Goal: Information Seeking & Learning: Learn about a topic

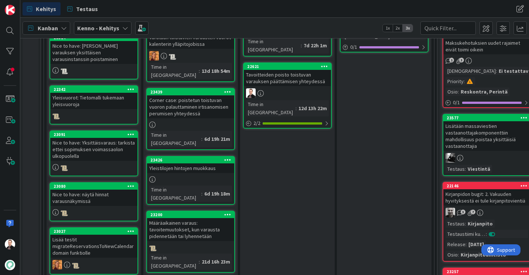
scroll to position [298, 0]
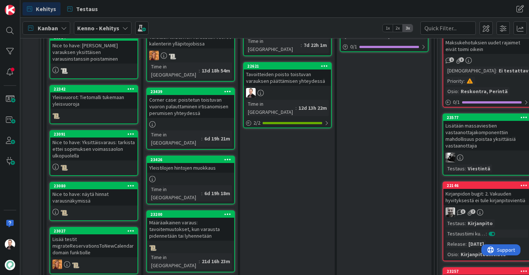
click at [189, 163] on div "Yleistilojen hintojen muokkaus" at bounding box center [190, 168] width 87 height 10
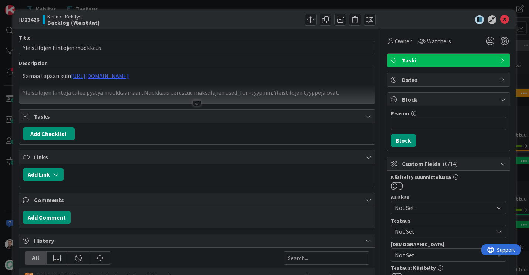
click at [198, 99] on div at bounding box center [196, 94] width 355 height 19
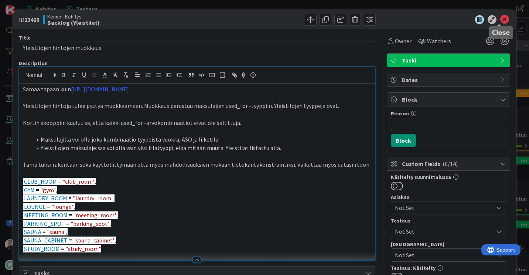
click at [500, 20] on icon at bounding box center [504, 19] width 9 height 9
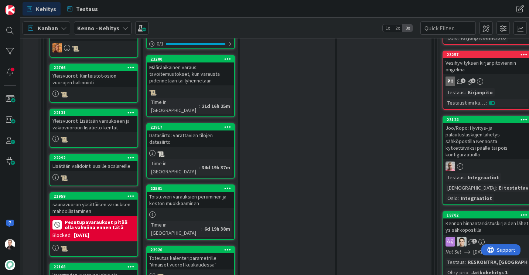
scroll to position [517, 0]
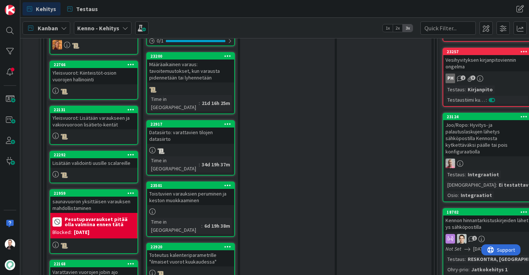
click at [190, 189] on div "Toistuvien varauksien peruminen ja keston muokkaaminen" at bounding box center [190, 197] width 87 height 16
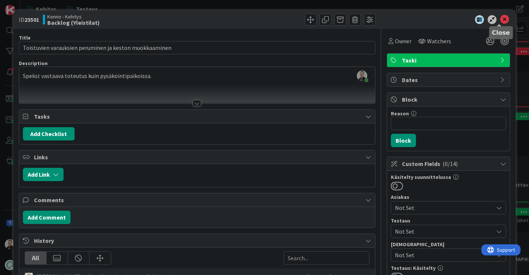
click at [500, 21] on icon at bounding box center [504, 19] width 9 height 9
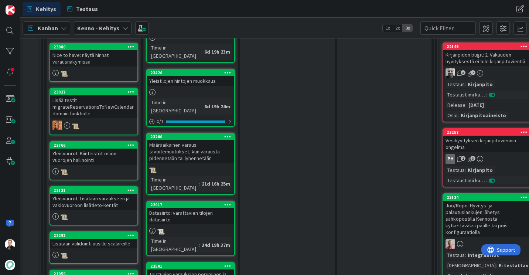
scroll to position [437, 0]
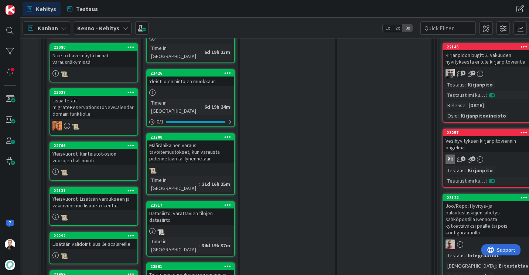
click at [191, 140] on div "Määräaikainen varaus: tavoitemuutokset, kun varausta pidennetään tai lyhennetään" at bounding box center [190, 151] width 87 height 23
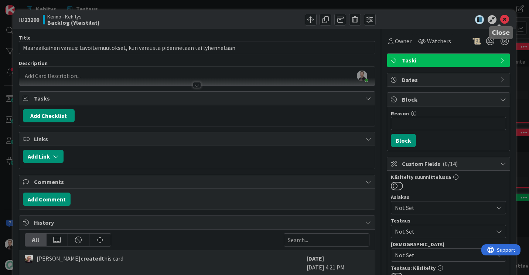
click at [500, 20] on icon at bounding box center [504, 19] width 9 height 9
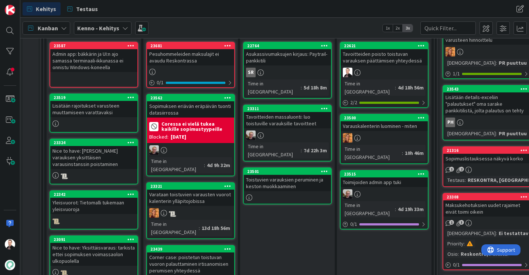
scroll to position [193, 0]
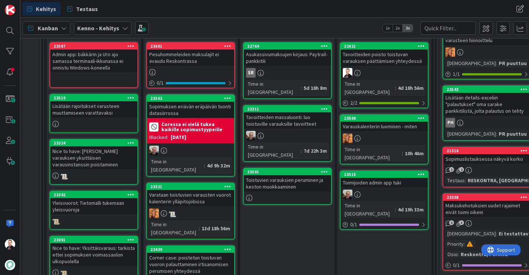
click at [373, 58] on div "Tavoitteiden poisto toistuvan varauksen päättämisen yhteydessä" at bounding box center [383, 57] width 87 height 16
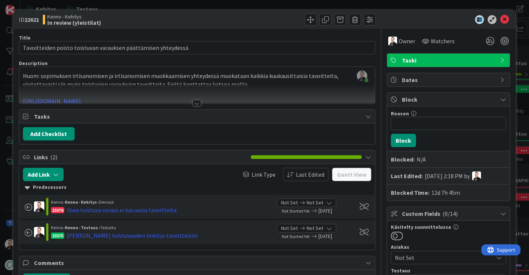
click at [198, 101] on div at bounding box center [196, 94] width 355 height 19
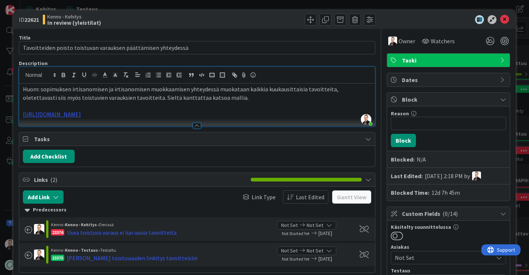
click at [220, 97] on p "Huom: sopimuksen irtisanomisen ja irtisanomisen muokkaamisen yhteydessä muokata…" at bounding box center [197, 93] width 348 height 17
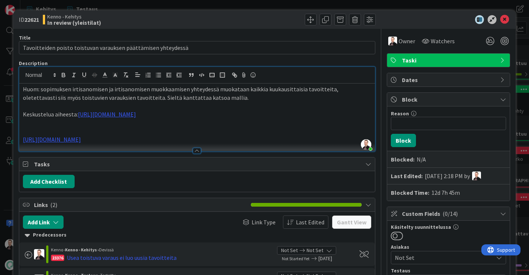
click at [282, 114] on p "Keskustelua aiheesta: https://pandiaoy.slack.com/archives/C08UZET30TG/p17588747…" at bounding box center [197, 114] width 348 height 8
click at [32, 123] on p at bounding box center [197, 122] width 348 height 8
click at [75, 115] on p "Keskustelua aiheesta: https://pandiaoy.slack.com/archives/C08UZET30TG/p17588747…" at bounding box center [197, 114] width 348 height 8
click at [274, 115] on p "Keskustelua aiheesta https://pandiaoy.slack.com/archives/C08UZET30TG/p175887472…" at bounding box center [197, 114] width 348 height 8
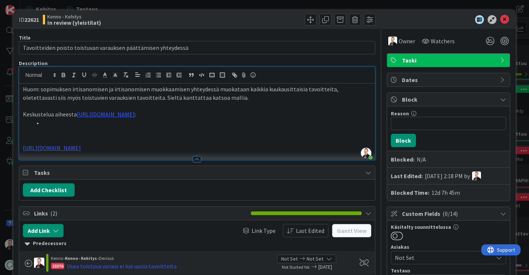
click at [51, 121] on li at bounding box center [201, 122] width 339 height 8
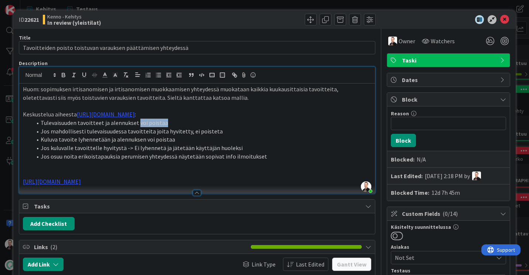
drag, startPoint x: 171, startPoint y: 123, endPoint x: 138, endPoint y: 123, distance: 32.5
click at [138, 123] on li "Tulevaisuuden tavoitteet ja alennukset voi poistaa" at bounding box center [201, 122] width 339 height 8
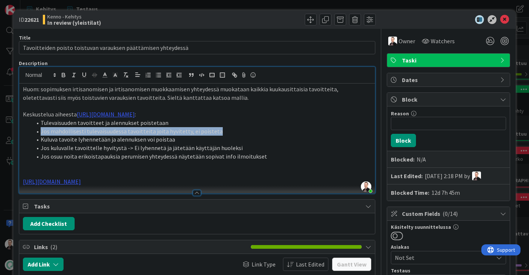
drag, startPoint x: 219, startPoint y: 132, endPoint x: 41, endPoint y: 130, distance: 178.6
click at [41, 130] on li "Jos mahdollisesti tulevaisuudessa tavoitteita joita hyvitetty, ei poisteta" at bounding box center [201, 131] width 339 height 8
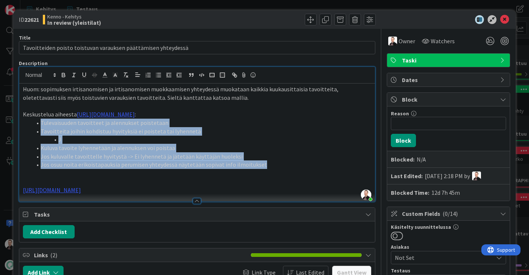
drag, startPoint x: 264, startPoint y: 164, endPoint x: 39, endPoint y: 125, distance: 228.1
click at [39, 125] on ol "Tulevaisuuden tavoitteet ja alennukset poistetaan Tavoitteita joihin kohdistuu …" at bounding box center [197, 143] width 348 height 50
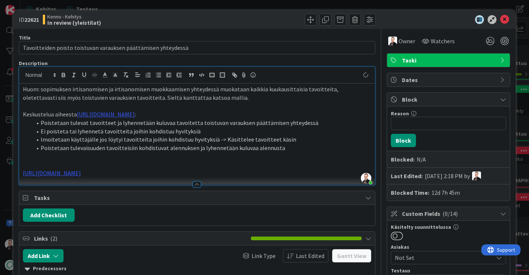
click at [89, 133] on li "Ei poisteta tai lyhennetä tavoitteita joihin kohdistuu hyvityksiä" at bounding box center [201, 131] width 339 height 8
drag, startPoint x: 323, startPoint y: 125, endPoint x: 193, endPoint y: 124, distance: 129.9
click at [193, 124] on li "Poistetaan tulevat tavoitteet ja lyhennetään kuluvaa tavoitetta toistuvan varau…" at bounding box center [201, 122] width 339 height 8
click at [200, 128] on li "Ei poisteta tai lyhennetä tavoitteita joihin kohdistuu hyvityksiä" at bounding box center [201, 131] width 339 height 8
click at [40, 140] on li "lmoitetaan käyttäjälle jos löytyi tavoitteita joihin kohdistuu hyvityksiä -> Kä…" at bounding box center [201, 139] width 339 height 8
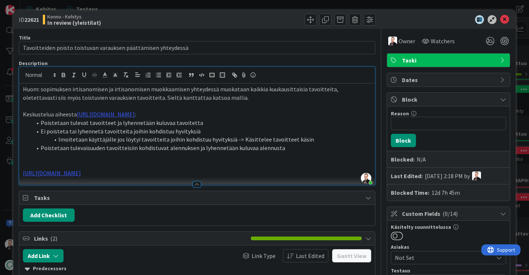
click at [154, 138] on li "lmoitetaan käyttäjälle jos löytyi tavoitteita joihin kohdistuu hyvityksiä -> Kä…" at bounding box center [201, 139] width 339 height 8
click at [206, 131] on li "Ei poisteta tai lyhennetä tavoitteita joihin kohdistuu hyvityksiä" at bounding box center [201, 131] width 339 height 8
click at [200, 147] on li "Poistetaan tulevaisuuden tavoitteisiin kohdistuvat alennuksen ja lyhennetään ku…" at bounding box center [201, 148] width 339 height 8
click at [501, 20] on icon at bounding box center [504, 19] width 9 height 9
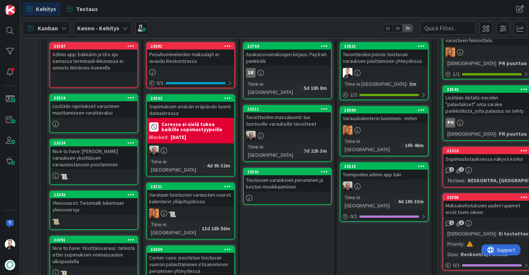
click at [275, 175] on div "Toistuvien varauksien peruminen ja keston muokkaaminen" at bounding box center [287, 183] width 87 height 16
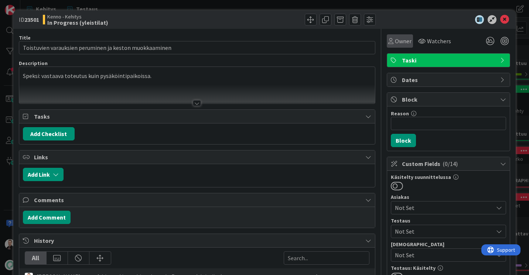
click at [395, 41] on span "Owner" at bounding box center [403, 41] width 17 height 9
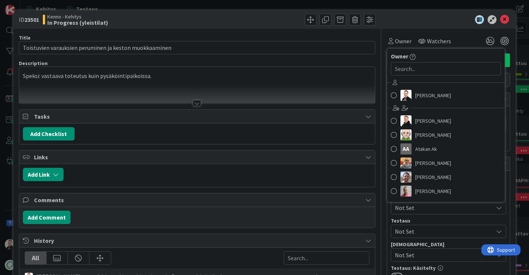
click at [414, 102] on div "Ville Prami Ansu Nevalainen Antti Niemenpää AA Atakan Ak Basse Nyberg Edvard Te…" at bounding box center [445, 138] width 117 height 122
click at [424, 96] on span "Ville Prami" at bounding box center [433, 95] width 36 height 11
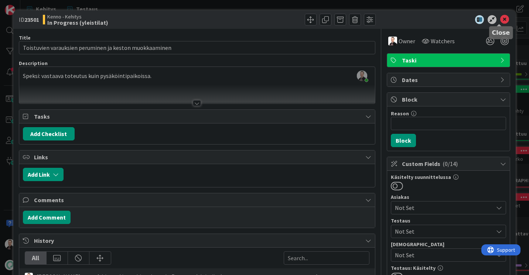
click at [500, 19] on icon at bounding box center [504, 19] width 9 height 9
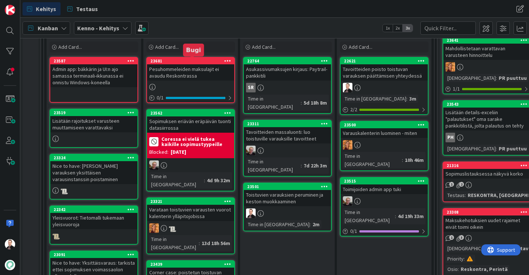
scroll to position [178, 0]
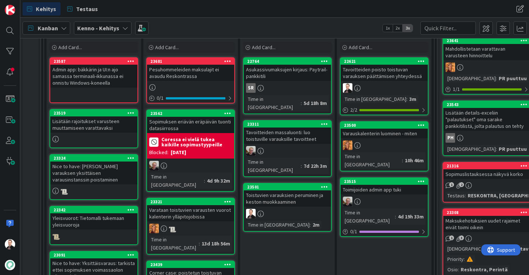
click at [184, 72] on div "Pesuhommeleiden maksulajit ei avaudu Reskontrassa" at bounding box center [190, 73] width 87 height 16
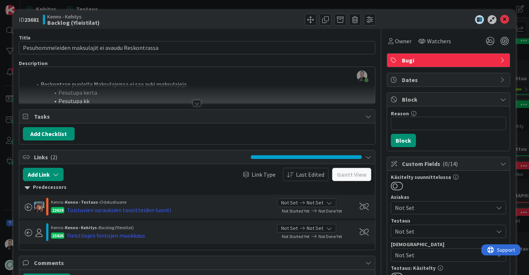
click at [193, 101] on div at bounding box center [197, 103] width 8 height 6
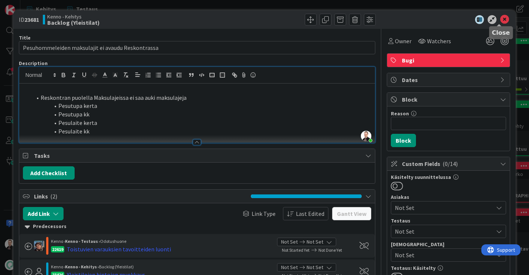
click at [502, 20] on icon at bounding box center [504, 19] width 9 height 9
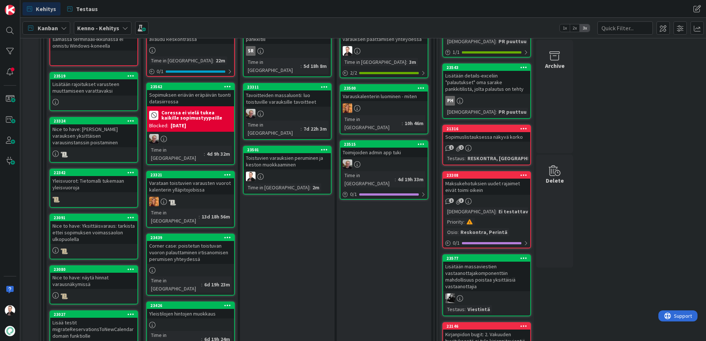
scroll to position [141, 0]
